Goal: Task Accomplishment & Management: Manage account settings

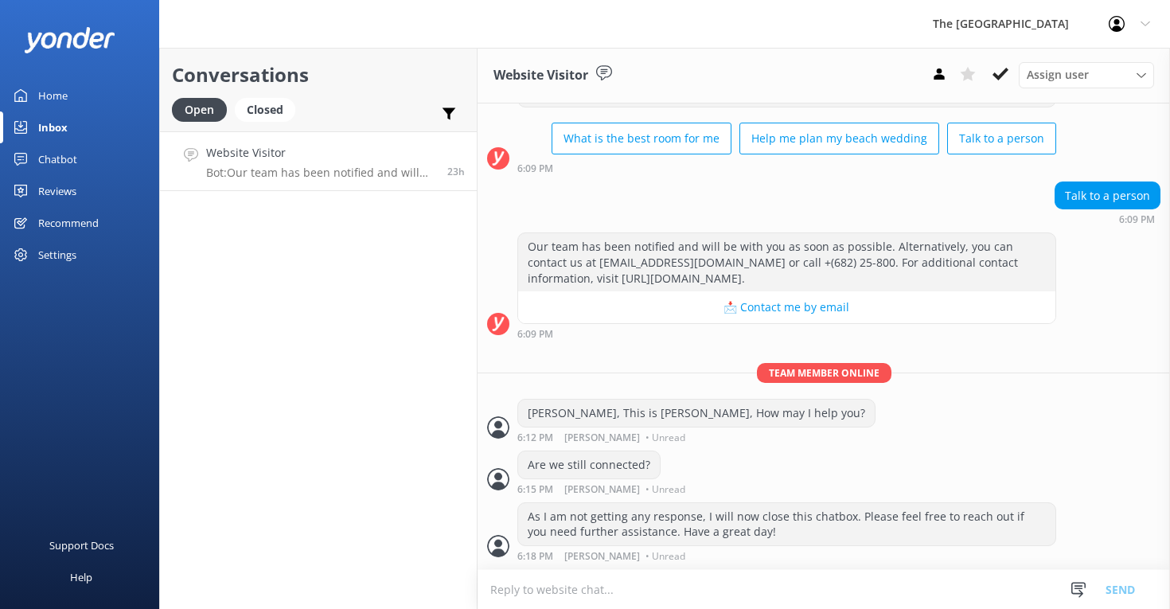
scroll to position [130, 0]
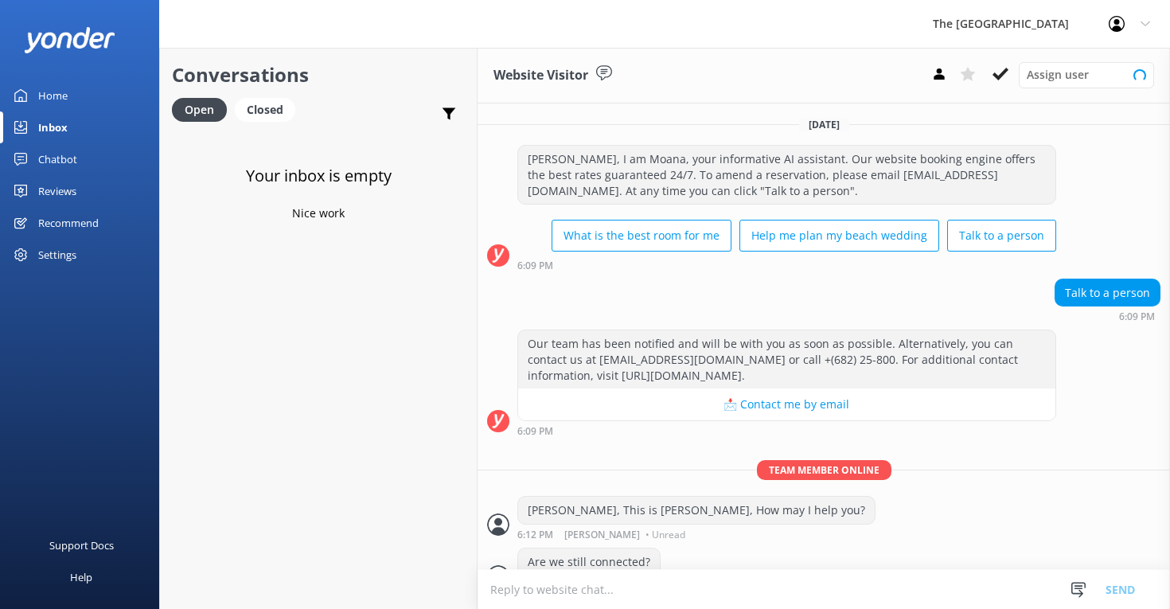
scroll to position [130, 0]
